Goal: Task Accomplishment & Management: Manage account settings

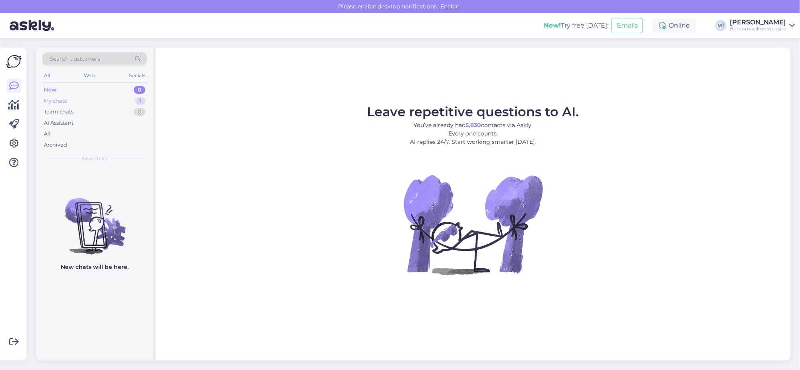
click at [51, 98] on div "My chats" at bounding box center [55, 101] width 23 height 8
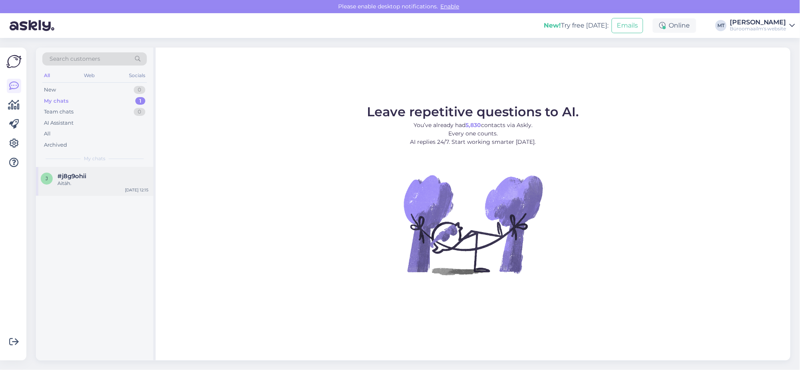
click at [67, 180] on div "Aitäh." at bounding box center [102, 183] width 91 height 7
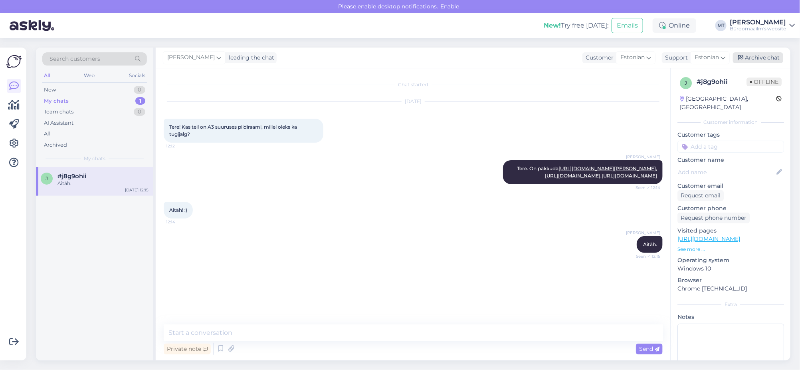
click at [769, 55] on div "Archive chat" at bounding box center [758, 57] width 50 height 11
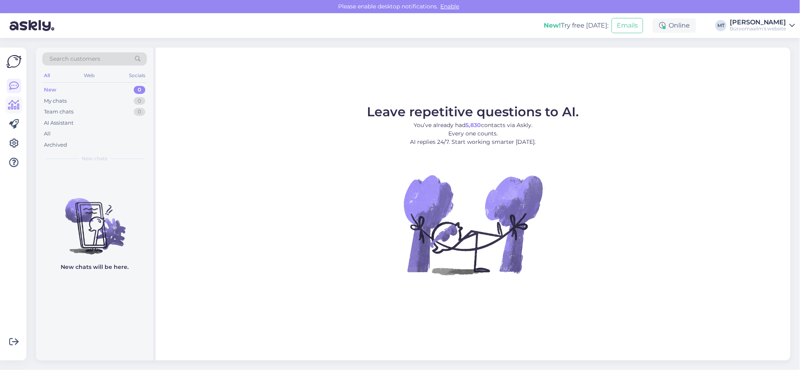
click at [11, 105] on icon at bounding box center [14, 105] width 12 height 10
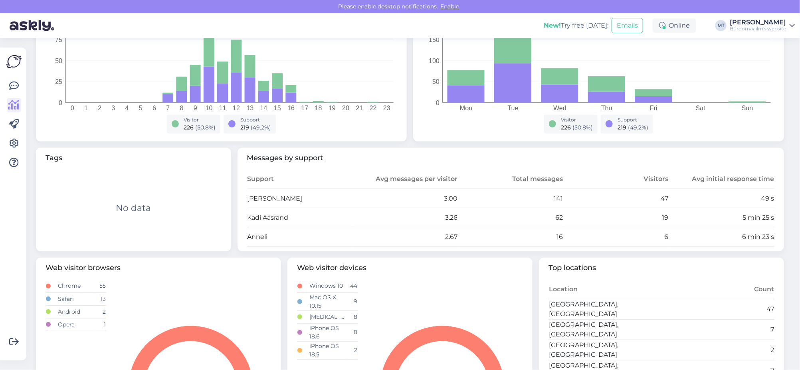
scroll to position [199, 0]
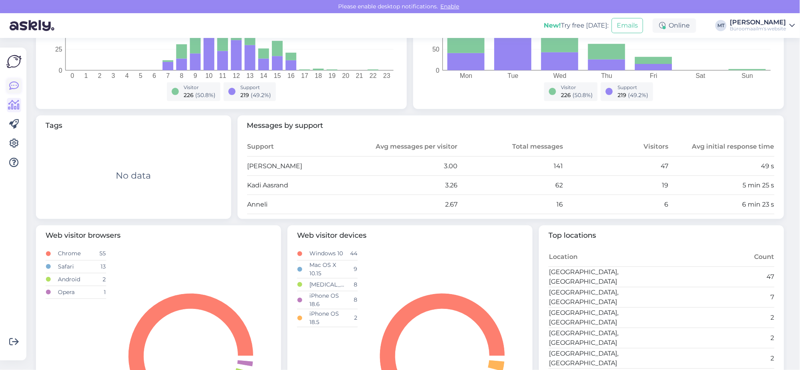
click at [12, 86] on icon at bounding box center [14, 86] width 10 height 10
